Goal: Transaction & Acquisition: Book appointment/travel/reservation

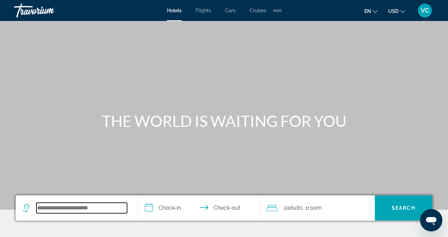
click at [76, 211] on input "Search hotel destination" at bounding box center [81, 208] width 91 height 10
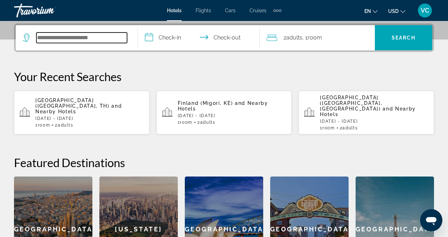
scroll to position [171, 0]
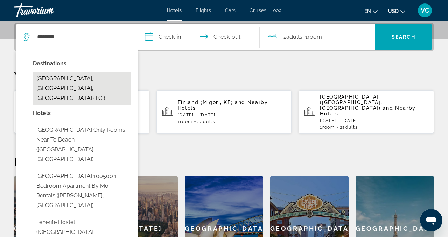
click at [57, 84] on button "Tenerife, Canary Islands, Spain (TCI)" at bounding box center [82, 88] width 98 height 33
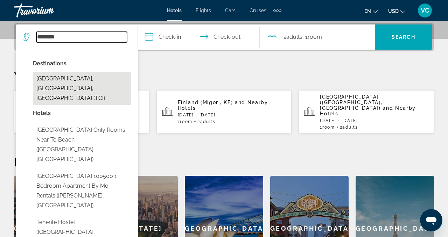
type input "**********"
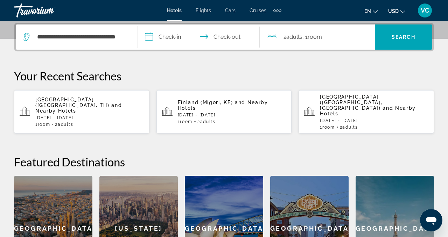
click at [182, 37] on input "**********" at bounding box center [200, 37] width 125 height 27
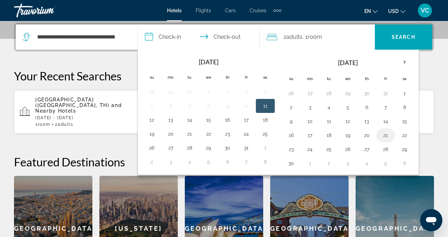
click at [382, 135] on button "21" at bounding box center [385, 135] width 11 height 10
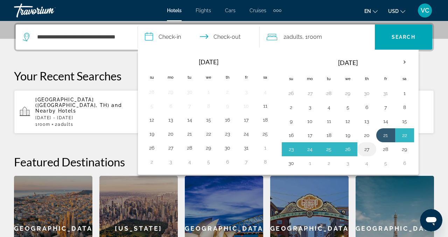
click at [366, 147] on button "27" at bounding box center [366, 149] width 11 height 10
type input "**********"
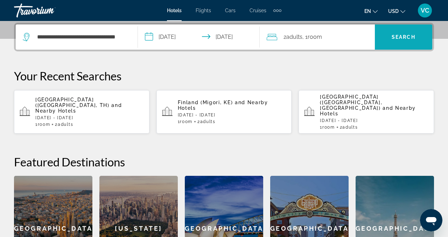
click at [401, 34] on span "Search" at bounding box center [403, 37] width 24 height 6
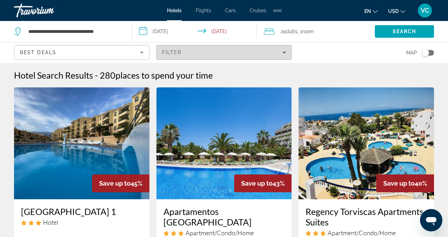
click at [286, 55] on span "Filters" at bounding box center [224, 52] width 135 height 17
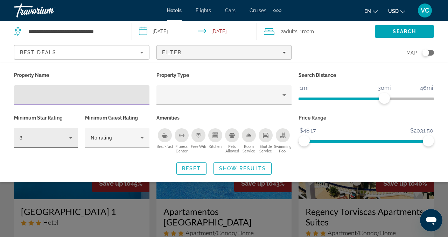
click at [71, 141] on icon "Hotel Filters" at bounding box center [70, 138] width 8 height 8
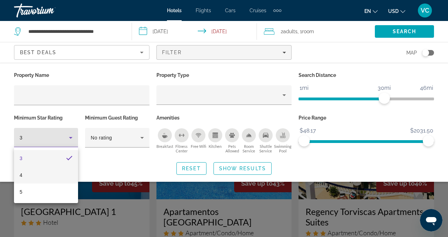
click at [40, 175] on mat-option "4" at bounding box center [46, 175] width 64 height 17
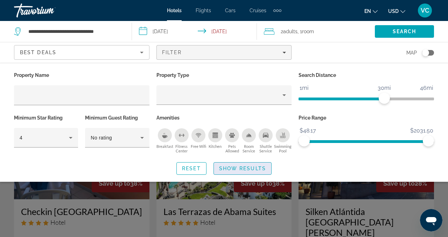
click at [235, 168] on span "Show Results" at bounding box center [242, 169] width 47 height 6
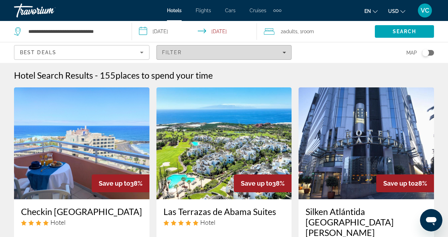
click at [284, 53] on icon "Filters" at bounding box center [283, 52] width 3 height 3
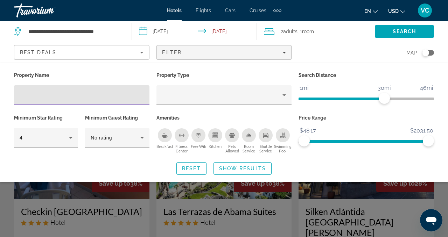
click at [163, 133] on icon "Breakfast" at bounding box center [165, 136] width 6 height 6
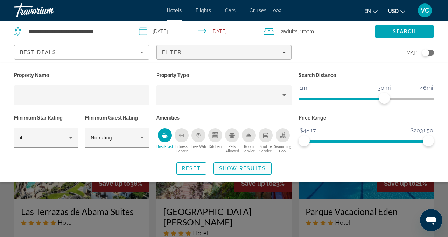
click at [236, 170] on span "Show Results" at bounding box center [242, 169] width 47 height 6
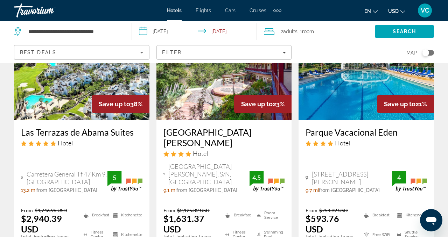
scroll to position [80, 0]
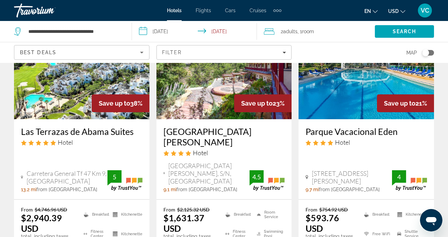
click at [401, 10] on icon "Change currency" at bounding box center [402, 11] width 5 height 5
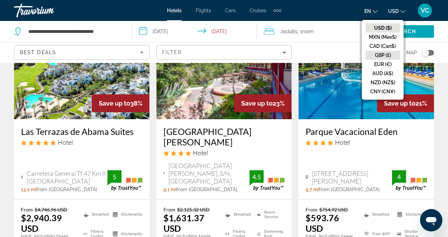
click at [385, 51] on button "GBP (£)" at bounding box center [382, 55] width 35 height 9
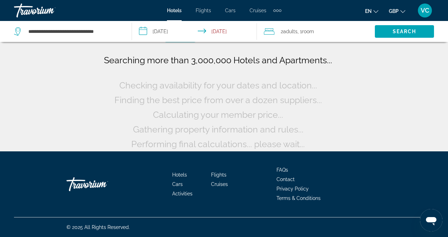
scroll to position [10, 0]
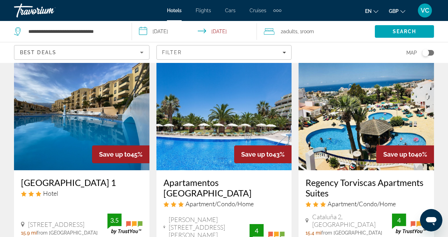
scroll to position [20, 0]
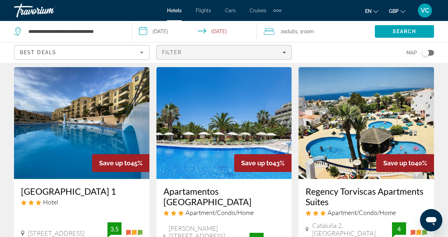
click at [285, 52] on icon "Filters" at bounding box center [284, 53] width 3 height 2
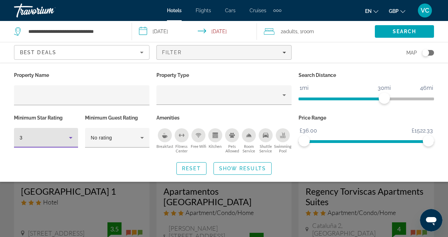
click at [75, 136] on icon "Hotel Filters" at bounding box center [70, 138] width 8 height 8
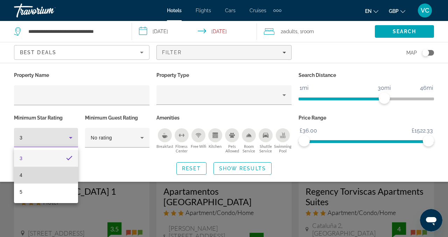
click at [52, 179] on mat-option "4" at bounding box center [46, 175] width 64 height 17
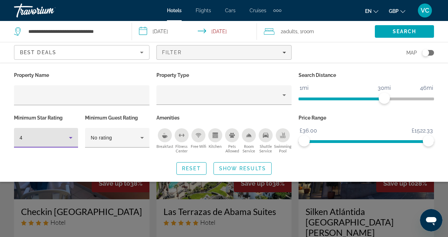
click at [164, 135] on icon "Breakfast" at bounding box center [164, 136] width 5 height 3
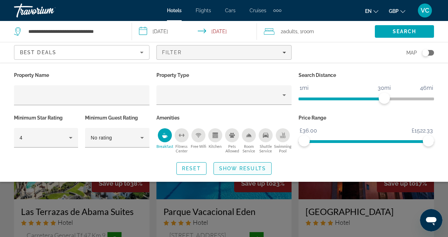
click at [234, 168] on span "Show Results" at bounding box center [242, 169] width 47 height 6
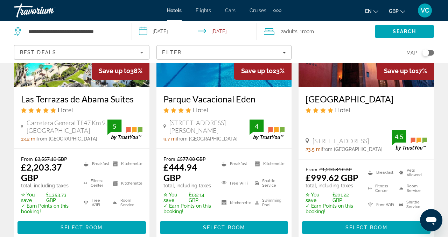
scroll to position [115, 0]
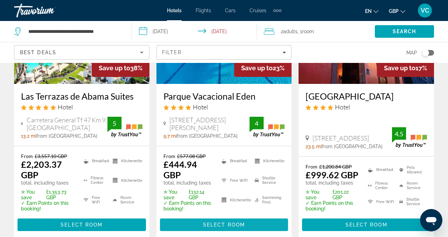
click at [224, 224] on span "Select Room" at bounding box center [224, 225] width 42 height 6
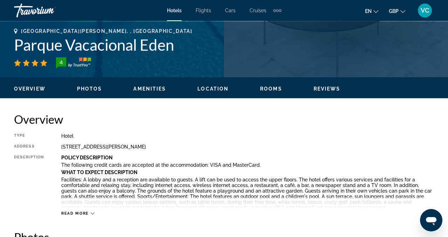
scroll to position [204, 0]
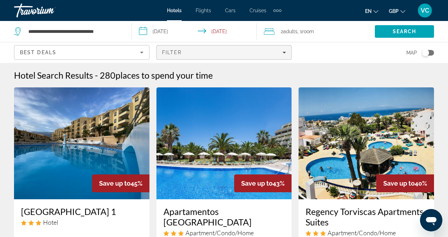
click at [283, 53] on icon "Filters" at bounding box center [283, 52] width 3 height 3
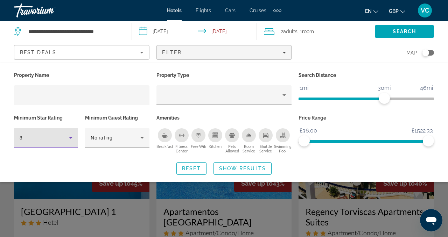
click at [66, 137] on div "3" at bounding box center [46, 138] width 53 height 8
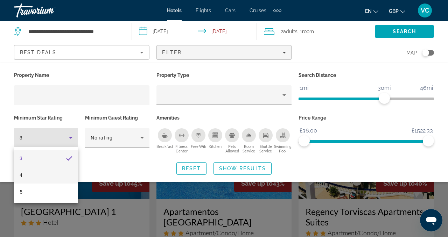
click at [50, 172] on mat-option "4" at bounding box center [46, 175] width 64 height 17
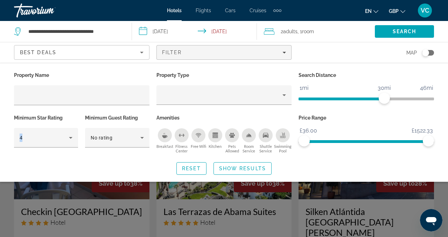
click at [167, 133] on icon "Breakfast" at bounding box center [165, 136] width 6 height 6
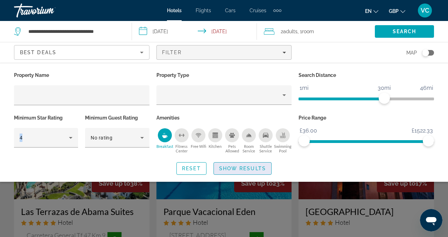
click at [249, 168] on span "Show Results" at bounding box center [242, 169] width 47 height 6
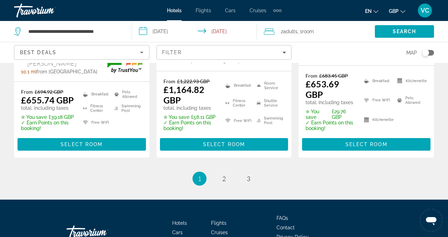
scroll to position [1097, 0]
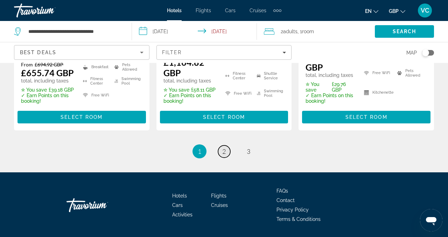
click at [225, 148] on span "2" at bounding box center [223, 152] width 3 height 8
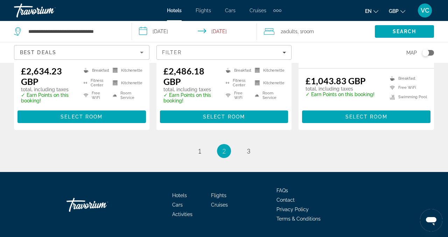
scroll to position [1048, 0]
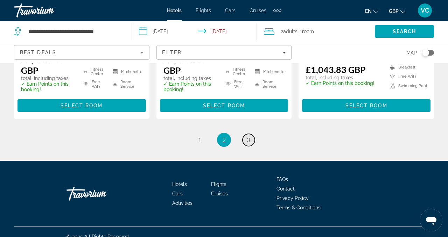
click at [248, 136] on span "3" at bounding box center [248, 140] width 3 height 8
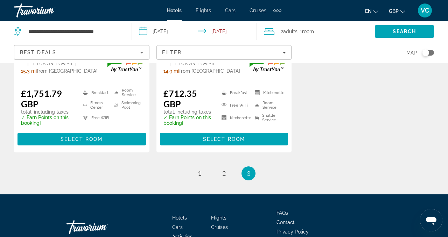
scroll to position [176, 0]
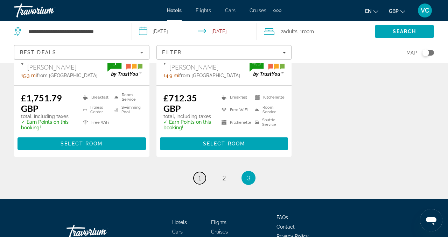
click at [198, 178] on span "1" at bounding box center [199, 178] width 3 height 8
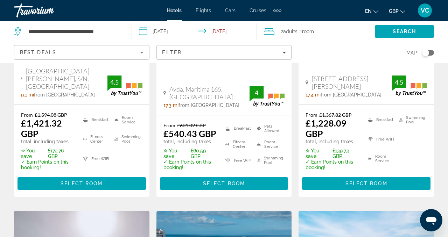
scroll to position [454, 0]
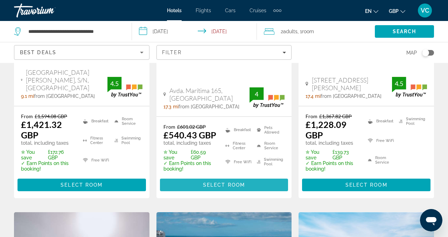
click at [195, 177] on span "Main content" at bounding box center [224, 185] width 128 height 17
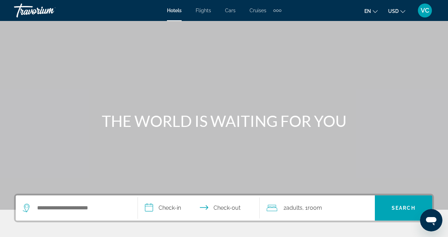
click at [403, 10] on icon "Change currency" at bounding box center [402, 11] width 5 height 5
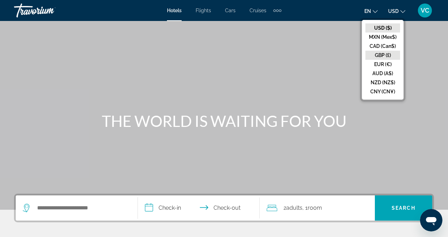
click at [384, 55] on button "GBP (£)" at bounding box center [382, 55] width 35 height 9
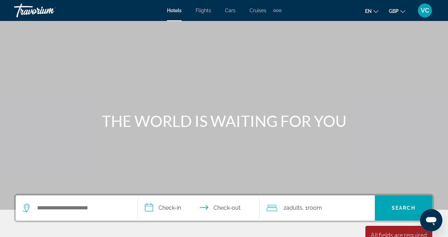
click at [58, 214] on div "Search widget" at bounding box center [77, 208] width 108 height 25
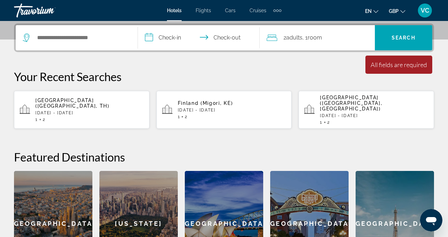
scroll to position [171, 0]
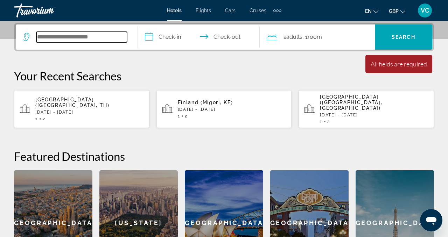
click at [115, 42] on input "Search hotel destination" at bounding box center [81, 37] width 91 height 10
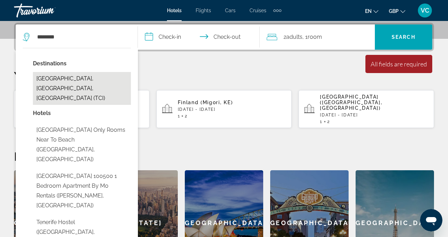
click at [45, 82] on button "Tenerife, Canary Islands, Spain (TCI)" at bounding box center [82, 88] width 98 height 33
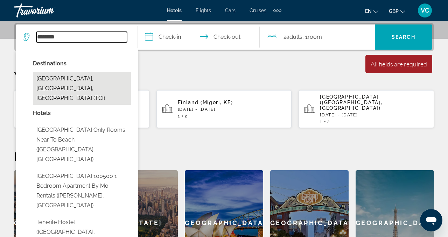
type input "**********"
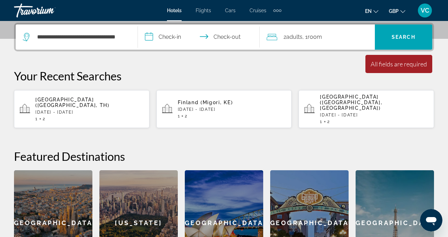
click at [175, 38] on input "**********" at bounding box center [200, 37] width 125 height 27
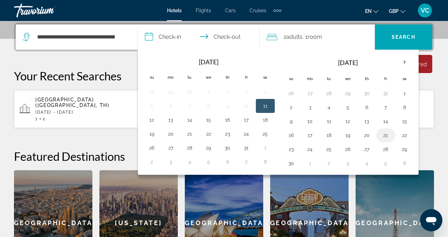
click at [383, 134] on button "21" at bounding box center [385, 135] width 11 height 10
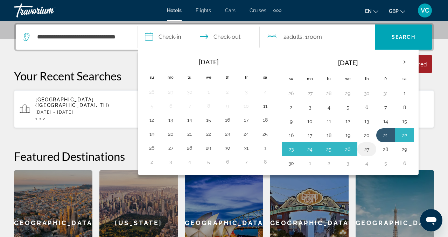
click at [365, 149] on button "27" at bounding box center [366, 149] width 11 height 10
type input "**********"
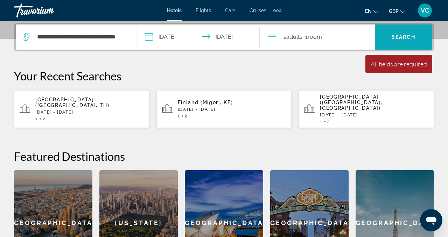
click at [393, 38] on span "Search" at bounding box center [403, 37] width 24 height 6
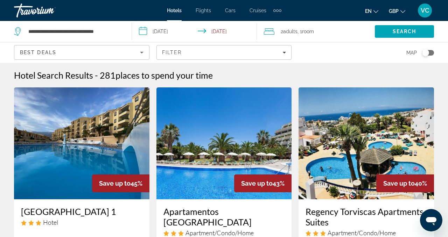
click at [139, 53] on icon "Sort by" at bounding box center [141, 52] width 8 height 8
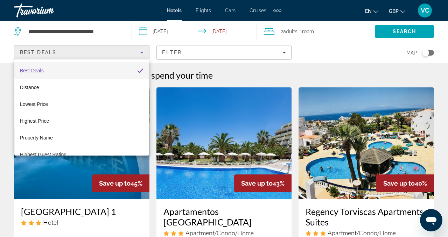
click at [192, 47] on div at bounding box center [224, 118] width 448 height 237
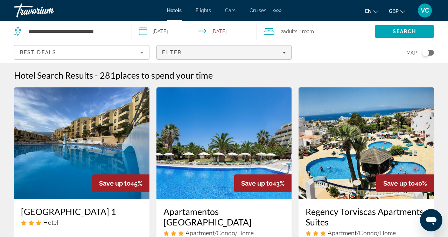
click at [189, 51] on div "Filter" at bounding box center [224, 53] width 124 height 6
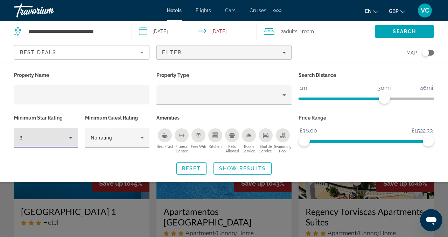
click at [73, 137] on icon "Hotel Filters" at bounding box center [70, 138] width 8 height 8
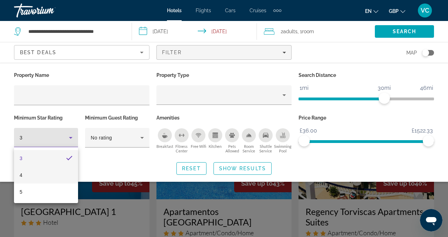
click at [49, 175] on mat-option "4" at bounding box center [46, 175] width 64 height 17
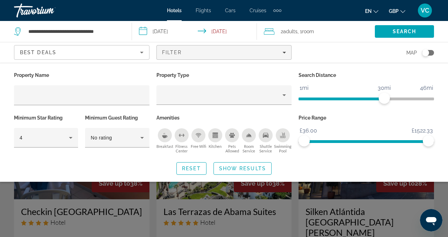
click at [166, 137] on icon "Breakfast" at bounding box center [164, 136] width 5 height 3
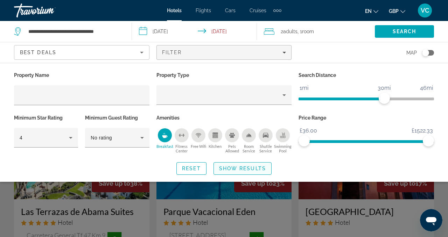
click at [241, 172] on span "Search widget" at bounding box center [242, 168] width 57 height 17
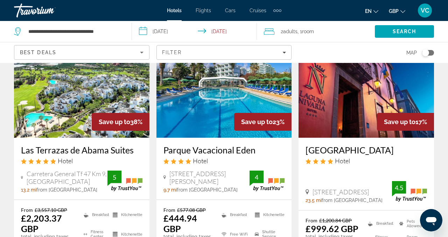
scroll to position [63, 0]
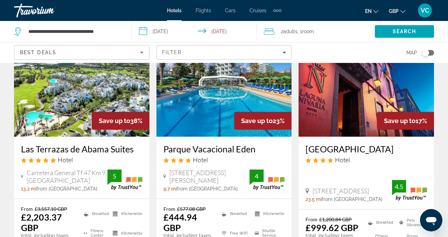
click at [203, 149] on h3 "Parque Vacacional Eden" at bounding box center [223, 149] width 121 height 10
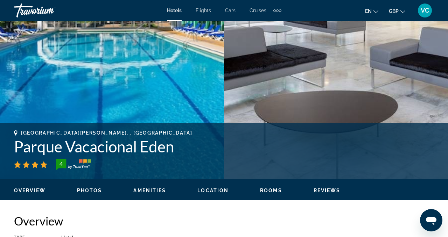
scroll to position [169, 0]
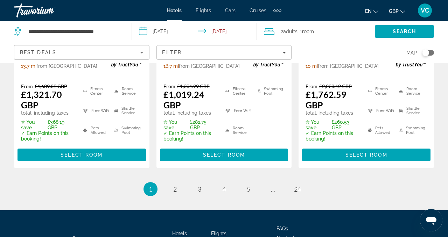
scroll to position [1105, 0]
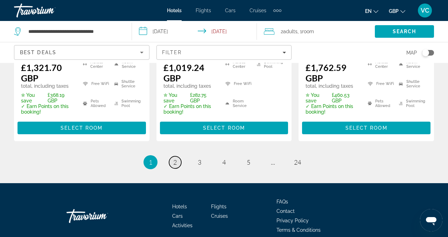
click at [176, 158] on span "2" at bounding box center [174, 162] width 3 height 8
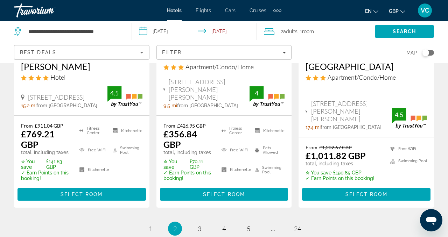
scroll to position [1045, 0]
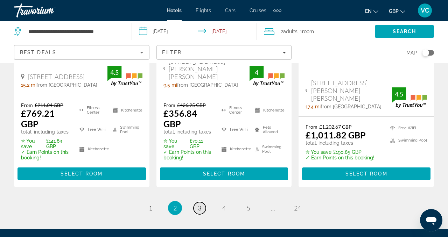
click at [200, 202] on link "page 3" at bounding box center [199, 208] width 12 height 12
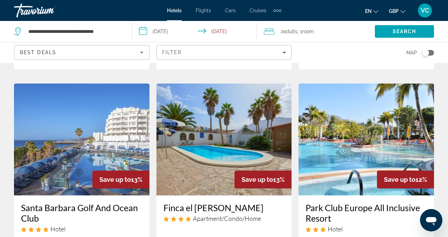
scroll to position [897, 0]
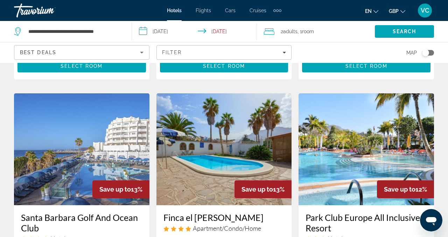
click at [230, 125] on img "Main content" at bounding box center [223, 149] width 135 height 112
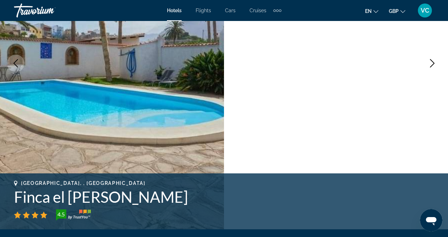
scroll to position [132, 0]
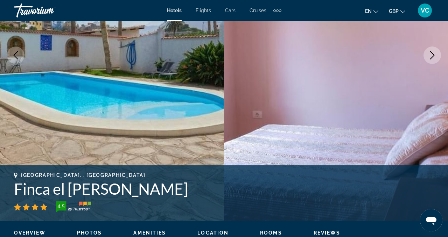
click at [430, 55] on icon "Next image" at bounding box center [432, 55] width 8 height 8
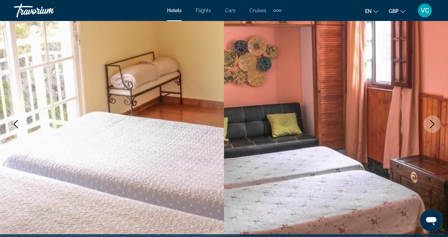
scroll to position [54, 0]
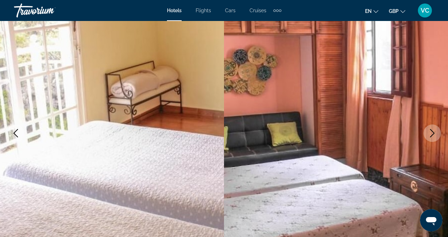
click at [433, 137] on button "Next image" at bounding box center [431, 133] width 17 height 17
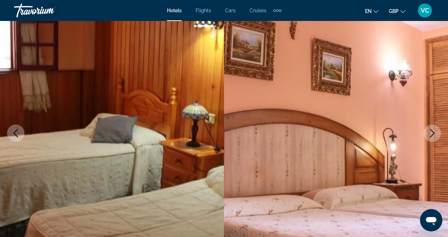
click at [433, 137] on button "Next image" at bounding box center [431, 133] width 17 height 17
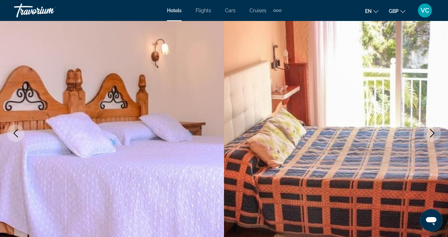
click at [433, 137] on icon "Next image" at bounding box center [432, 133] width 8 height 8
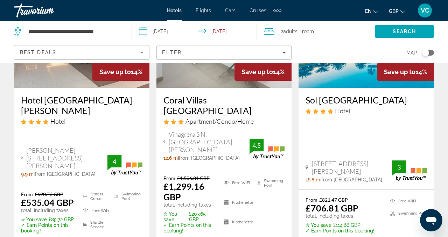
scroll to position [421, 0]
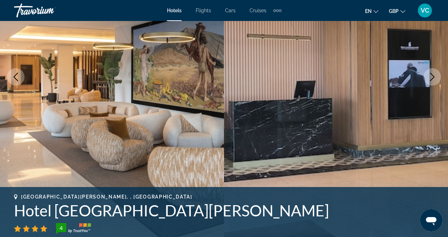
scroll to position [104, 0]
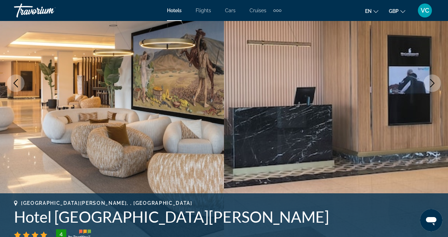
click at [434, 80] on icon "Next image" at bounding box center [432, 83] width 8 height 8
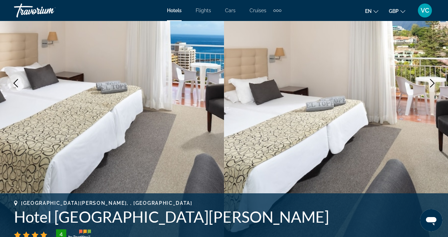
click at [434, 80] on icon "Next image" at bounding box center [432, 83] width 8 height 8
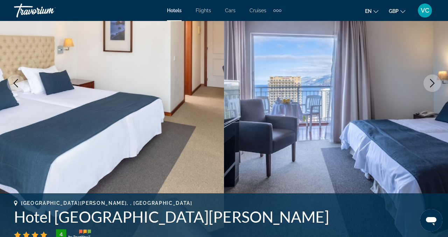
click at [434, 80] on icon "Next image" at bounding box center [432, 83] width 8 height 8
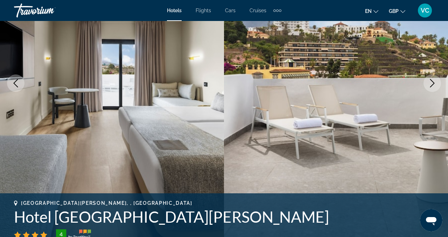
click at [434, 80] on icon "Next image" at bounding box center [432, 83] width 8 height 8
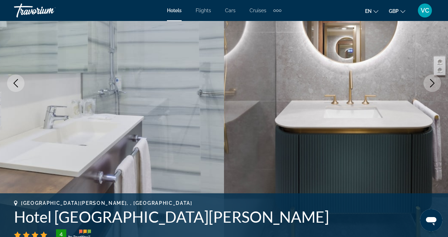
click at [434, 80] on icon "Next image" at bounding box center [432, 83] width 8 height 8
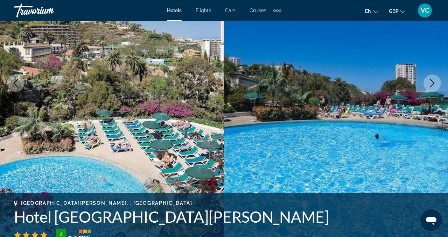
click at [434, 80] on icon "Next image" at bounding box center [432, 83] width 8 height 8
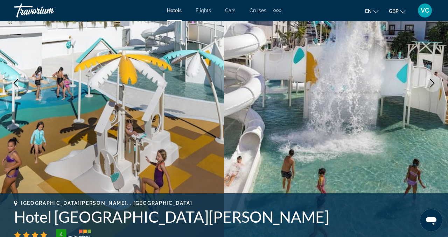
click at [434, 79] on icon "Next image" at bounding box center [432, 83] width 8 height 8
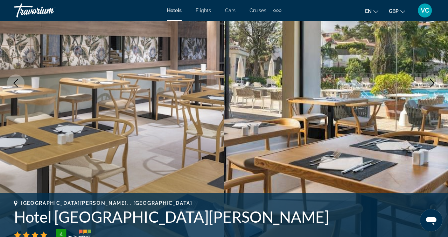
click at [434, 79] on icon "Next image" at bounding box center [432, 83] width 8 height 8
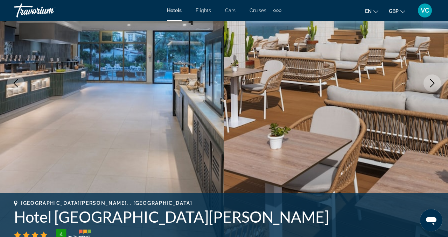
click at [434, 79] on icon "Next image" at bounding box center [432, 83] width 8 height 8
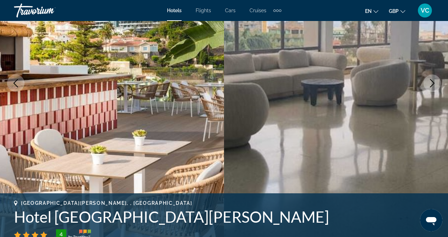
click at [434, 79] on icon "Next image" at bounding box center [432, 83] width 8 height 8
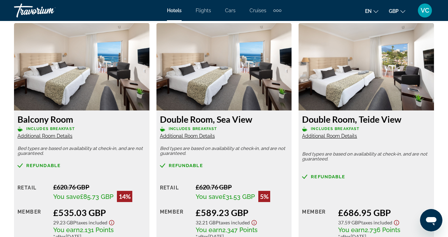
scroll to position [1117, 0]
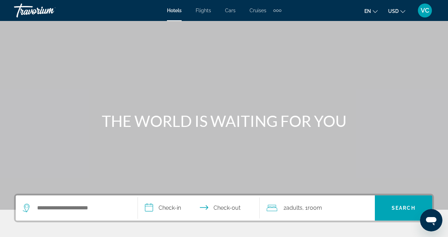
click at [402, 17] on div "en English Español Français Italiano Português русский USD USD ($) MXN (Mex$) C…" at bounding box center [361, 10] width 146 height 15
click at [401, 14] on button "USD USD ($) MXN (Mex$) CAD (Can$) GBP (£) EUR (€) AUD (A$) NZD (NZ$) CNY (CN¥)" at bounding box center [396, 11] width 17 height 10
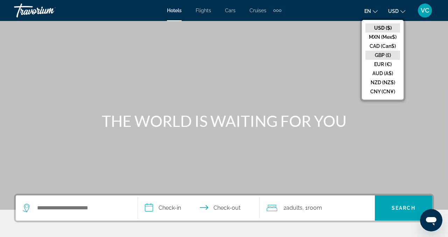
click at [383, 54] on button "GBP (£)" at bounding box center [382, 55] width 35 height 9
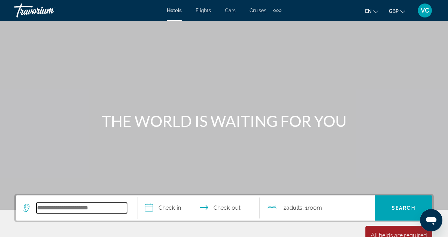
click at [106, 205] on input "Search hotel destination" at bounding box center [81, 208] width 91 height 10
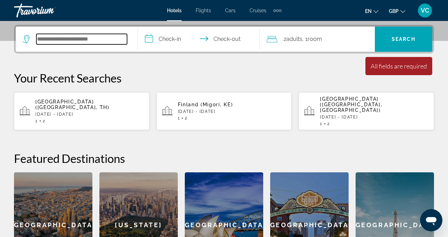
scroll to position [171, 0]
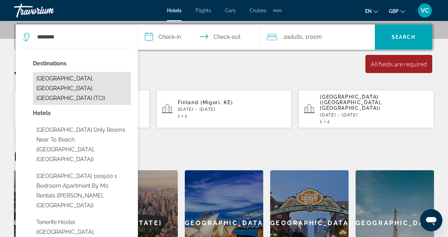
click at [78, 77] on button "Tenerife, Canary Islands, Spain (TCI)" at bounding box center [82, 88] width 98 height 33
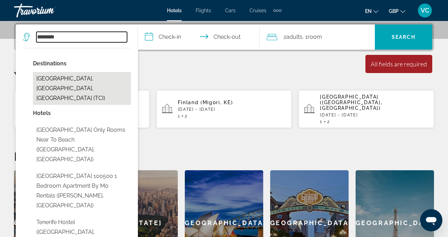
type input "**********"
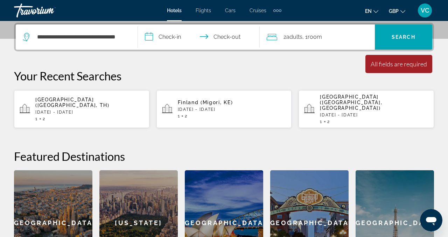
click at [178, 37] on input "**********" at bounding box center [200, 37] width 125 height 27
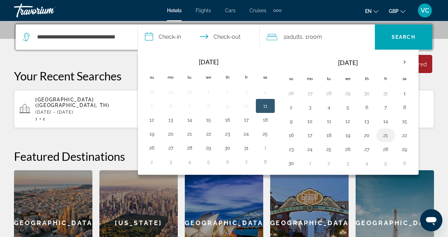
click at [385, 136] on button "21" at bounding box center [385, 135] width 11 height 10
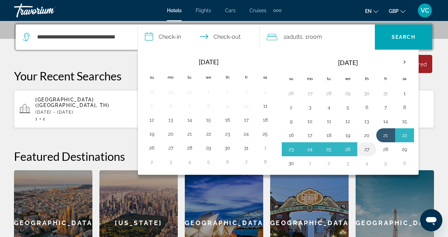
click at [369, 149] on button "27" at bounding box center [366, 149] width 11 height 10
type input "**********"
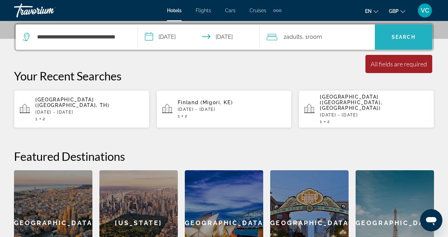
click at [384, 39] on span "Search" at bounding box center [403, 37] width 57 height 17
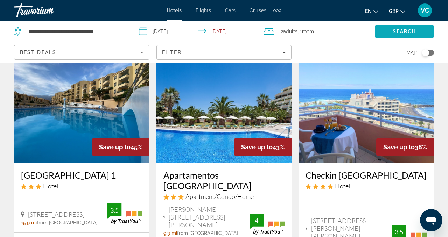
scroll to position [35, 0]
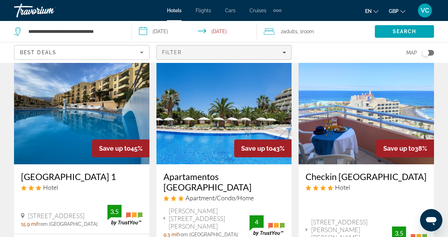
click at [235, 49] on span "Filters" at bounding box center [224, 52] width 135 height 17
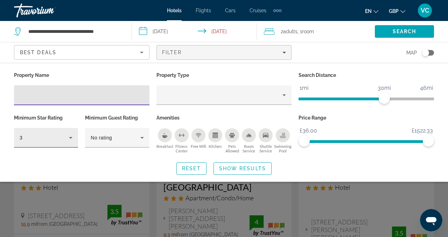
click at [68, 139] on icon "Hotel Filters" at bounding box center [70, 138] width 8 height 8
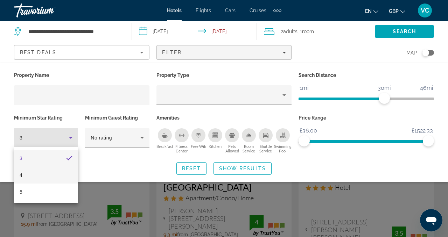
click at [53, 172] on mat-option "4" at bounding box center [46, 175] width 64 height 17
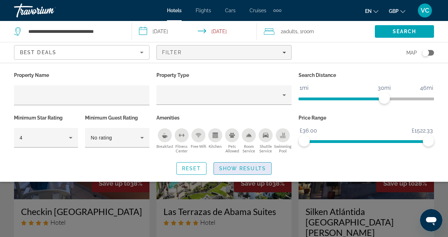
click at [234, 168] on span "Show Results" at bounding box center [242, 169] width 47 height 6
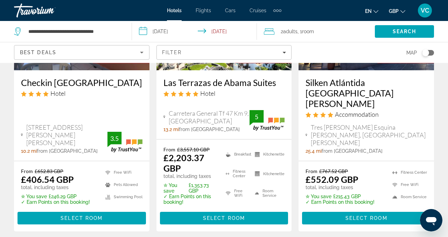
scroll to position [129, 0]
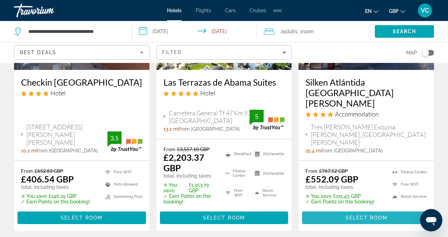
click at [345, 215] on span "Main content" at bounding box center [366, 218] width 128 height 17
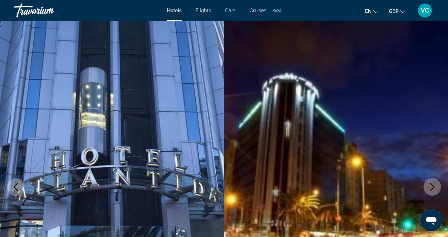
click at [429, 186] on icon "Next image" at bounding box center [432, 187] width 8 height 8
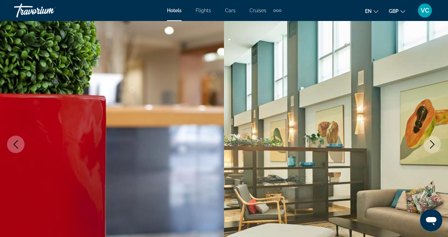
scroll to position [45, 0]
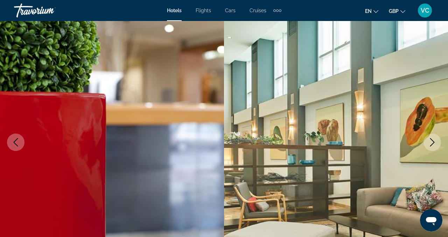
click at [428, 143] on icon "Next image" at bounding box center [432, 142] width 8 height 8
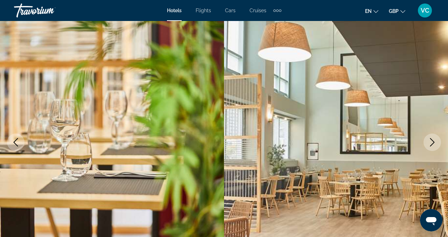
click at [428, 143] on icon "Next image" at bounding box center [432, 142] width 8 height 8
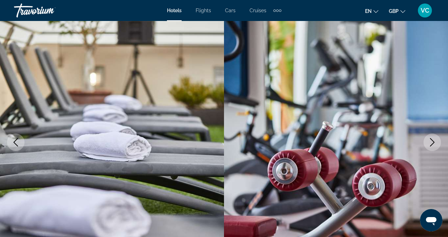
click at [428, 143] on icon "Next image" at bounding box center [432, 142] width 8 height 8
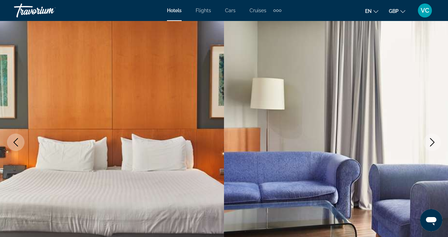
click at [428, 143] on icon "Next image" at bounding box center [432, 142] width 8 height 8
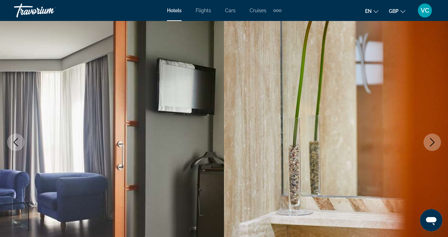
click at [428, 142] on icon "Next image" at bounding box center [432, 142] width 8 height 8
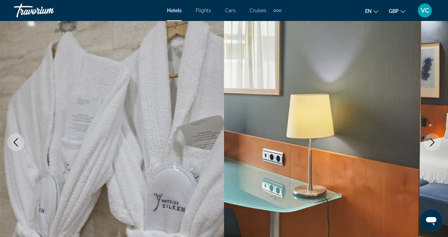
click at [428, 142] on icon "Next image" at bounding box center [432, 142] width 8 height 8
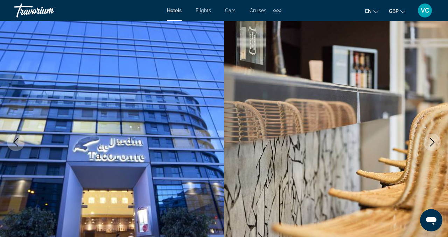
click at [428, 142] on icon "Next image" at bounding box center [432, 142] width 8 height 8
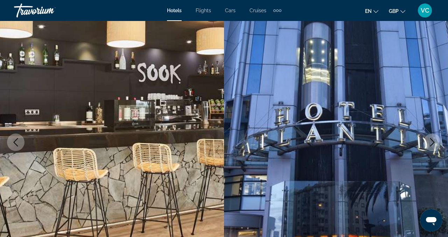
click at [428, 142] on icon "Next image" at bounding box center [432, 142] width 8 height 8
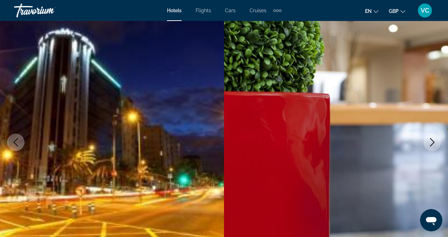
click at [428, 142] on icon "Next image" at bounding box center [432, 142] width 8 height 8
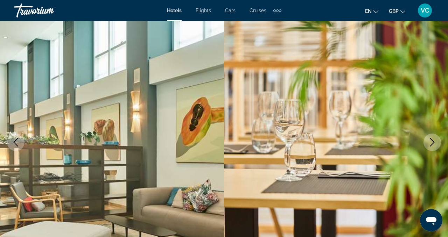
click at [429, 142] on icon "Next image" at bounding box center [432, 142] width 8 height 8
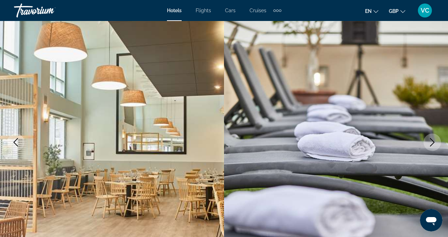
click at [428, 142] on icon "Next image" at bounding box center [432, 142] width 8 height 8
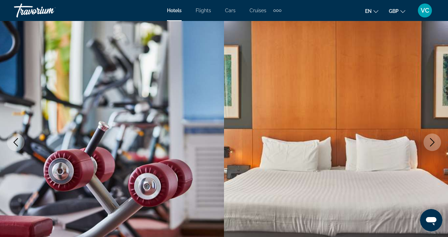
click at [428, 142] on icon "Next image" at bounding box center [432, 142] width 8 height 8
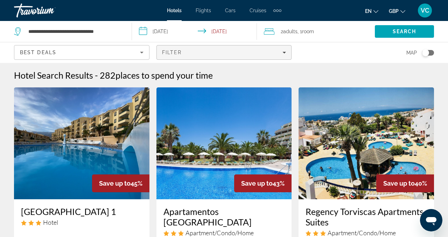
click at [281, 51] on div "Filter" at bounding box center [224, 53] width 124 height 6
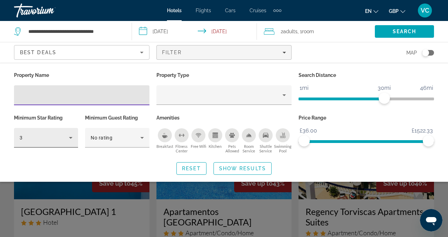
click at [68, 139] on icon "Hotel Filters" at bounding box center [70, 138] width 8 height 8
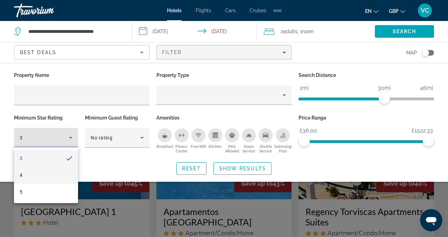
click at [49, 175] on mat-option "4" at bounding box center [46, 175] width 64 height 17
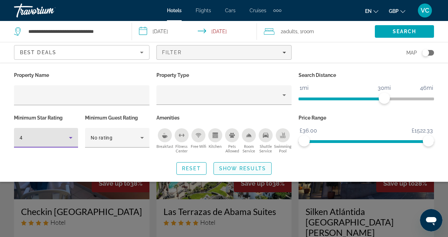
click at [247, 168] on span "Show Results" at bounding box center [242, 169] width 47 height 6
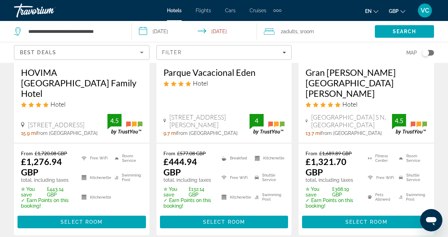
scroll to position [439, 0]
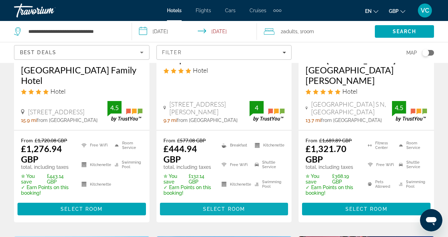
click at [206, 206] on span "Select Room" at bounding box center [224, 209] width 42 height 6
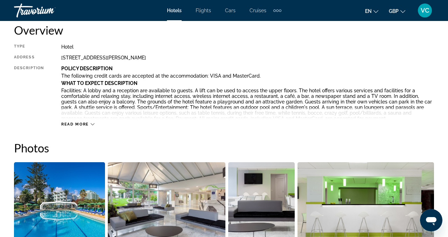
scroll to position [364, 0]
